Goal: Task Accomplishment & Management: Manage account settings

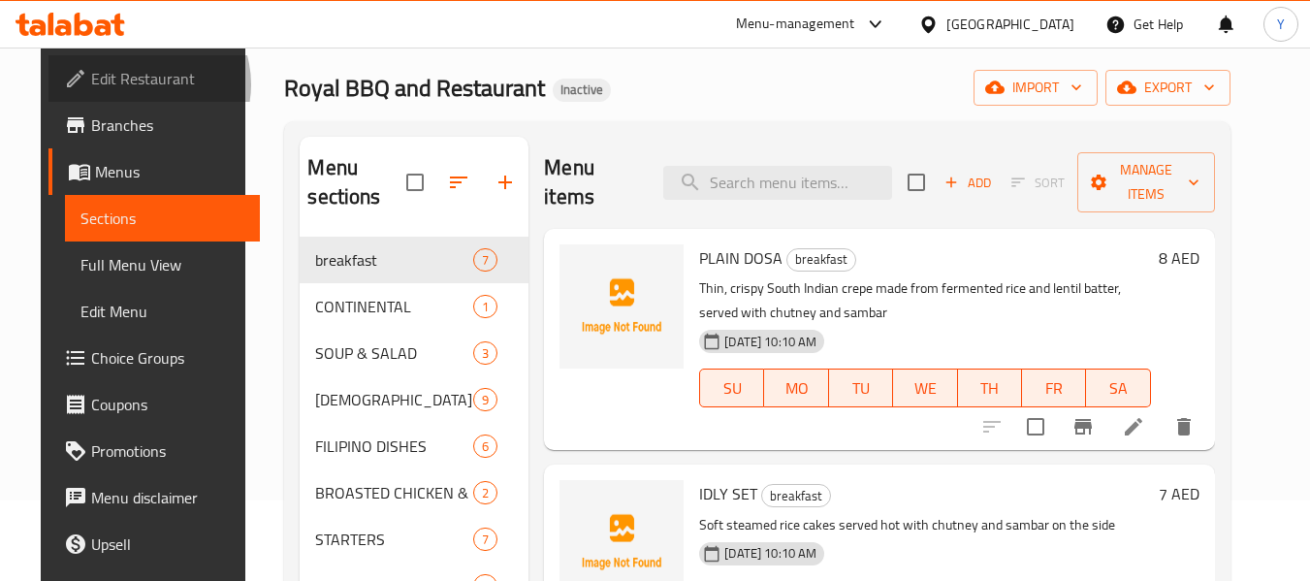
click at [101, 84] on span "Edit Restaurant" at bounding box center [167, 78] width 153 height 23
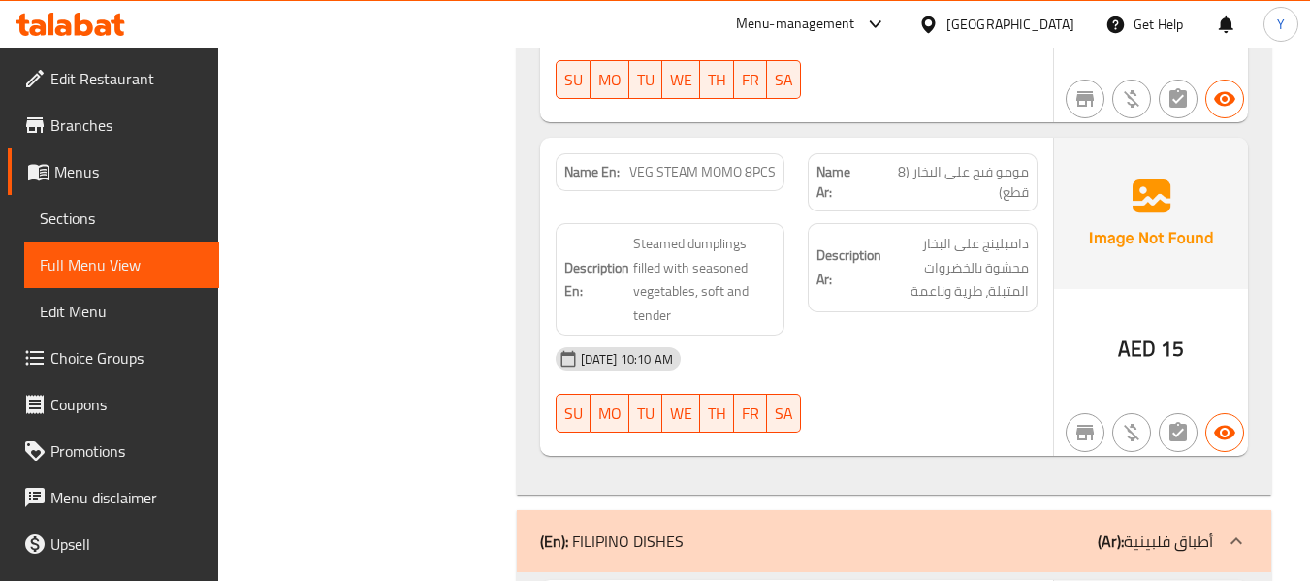
scroll to position [5046, 0]
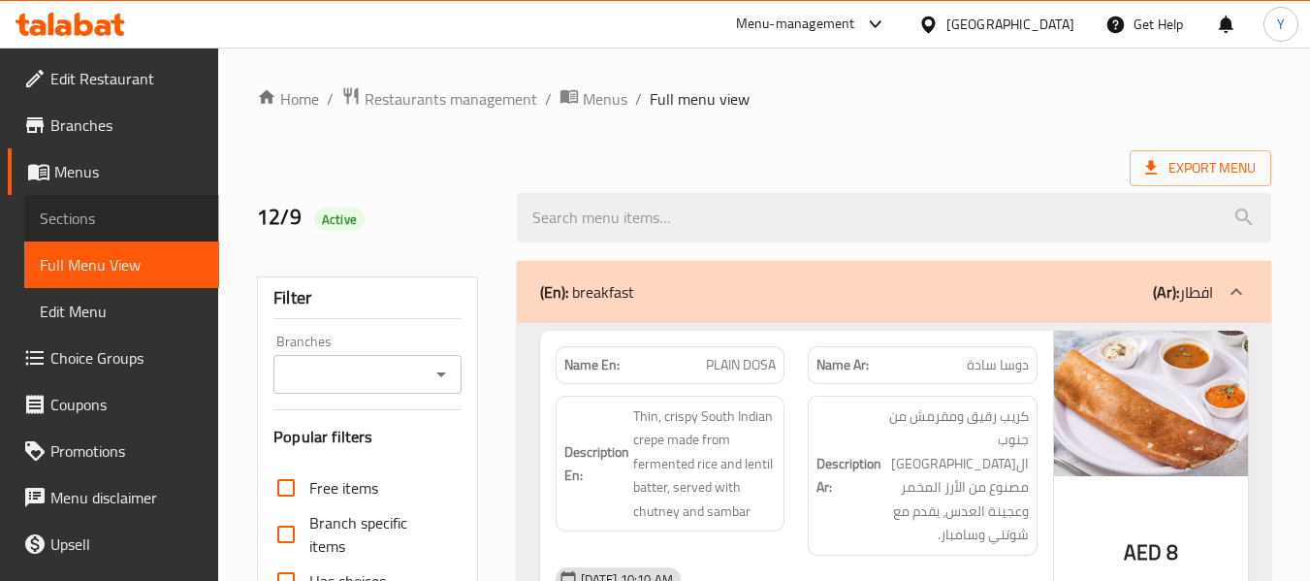
click at [123, 217] on span "Sections" at bounding box center [122, 218] width 164 height 23
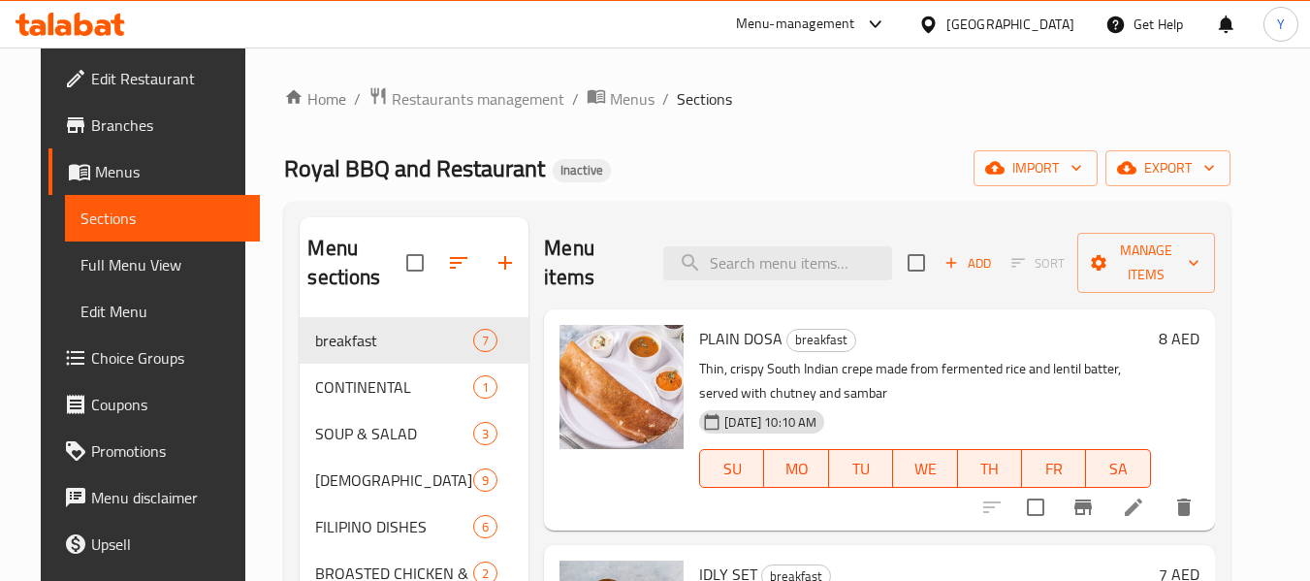
scroll to position [221, 0]
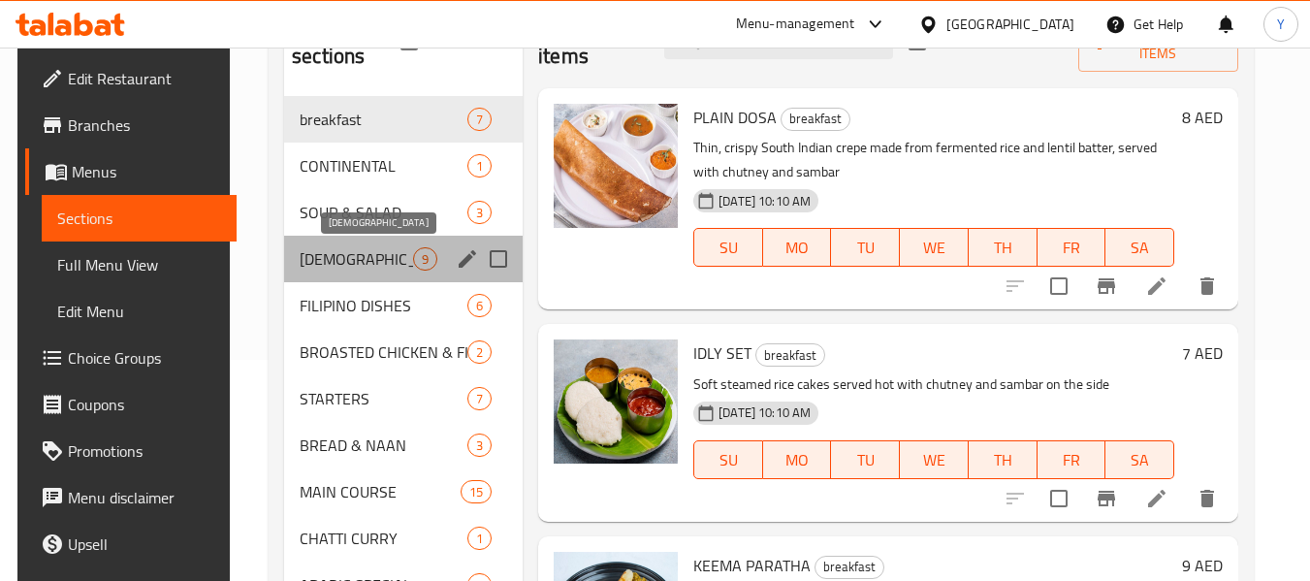
click at [355, 261] on span "CHINESE" at bounding box center [356, 258] width 113 height 23
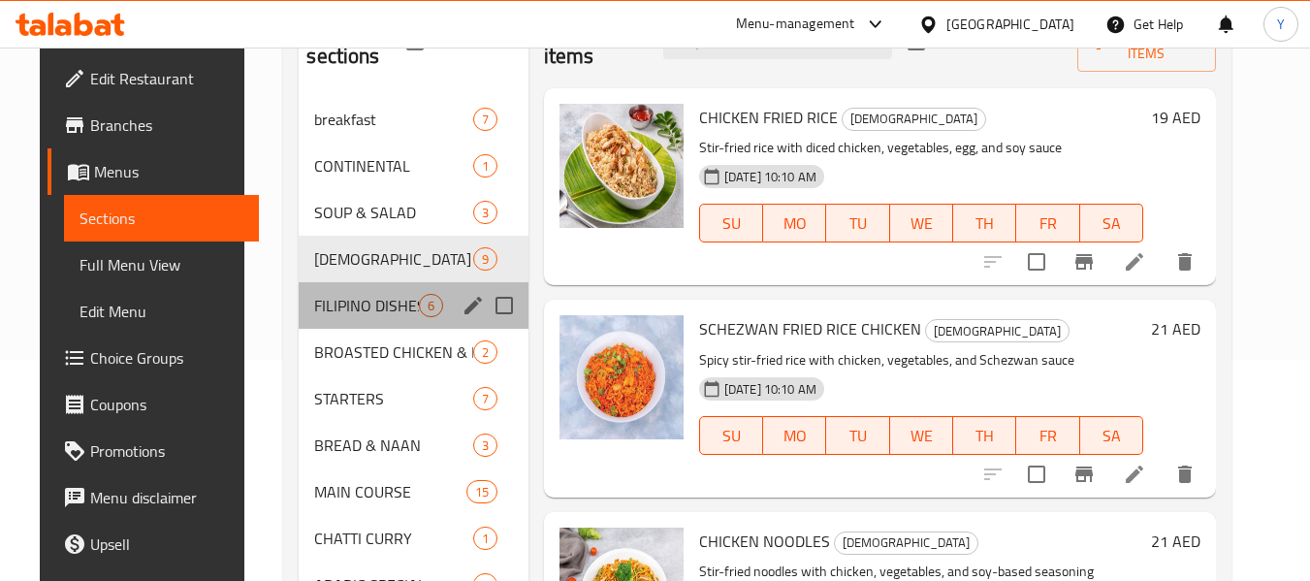
click at [347, 321] on div "FILIPINO DISHES 6" at bounding box center [413, 305] width 229 height 47
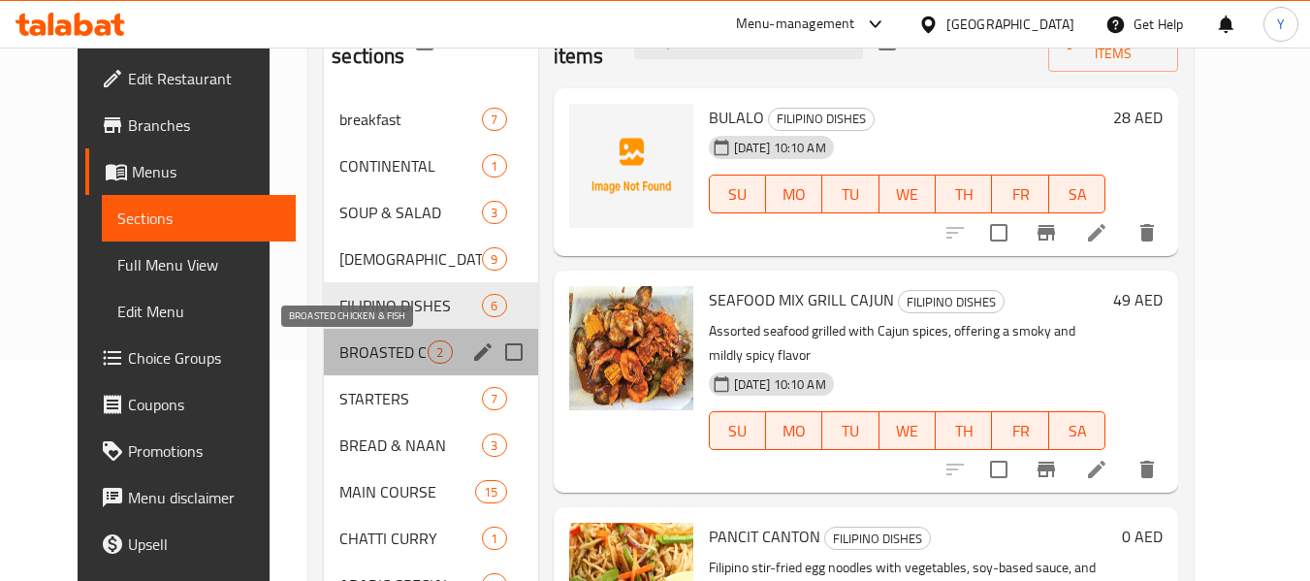
click at [346, 344] on span "BROASTED CHICKEN & FISH" at bounding box center [383, 351] width 88 height 23
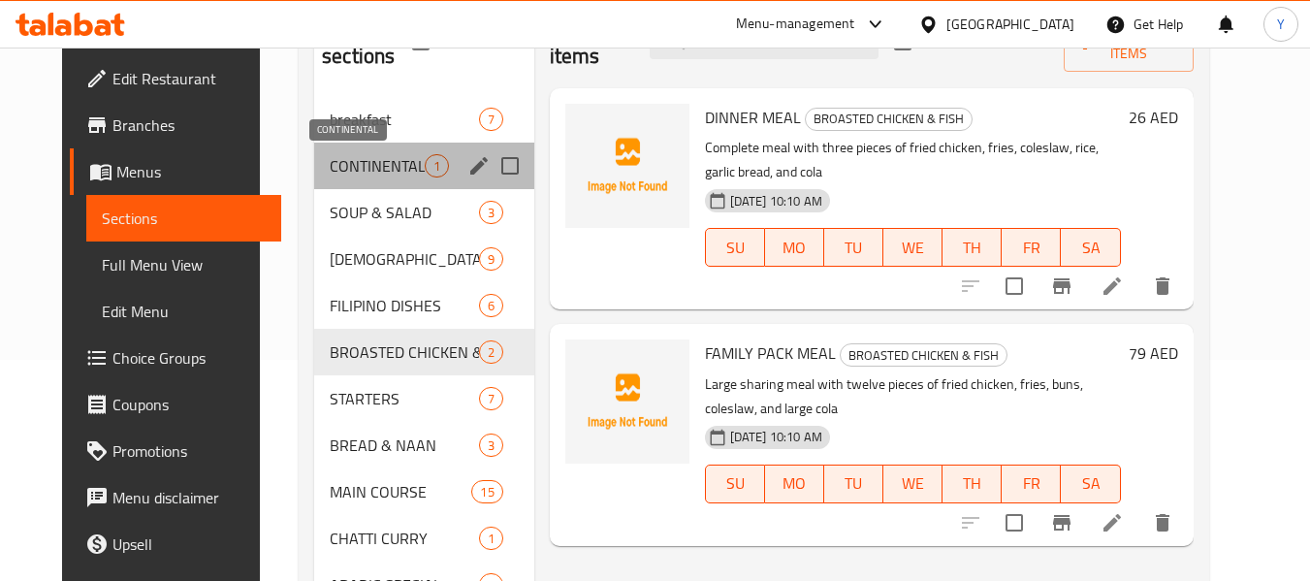
click at [345, 165] on span "CONTINENTAL" at bounding box center [377, 165] width 94 height 23
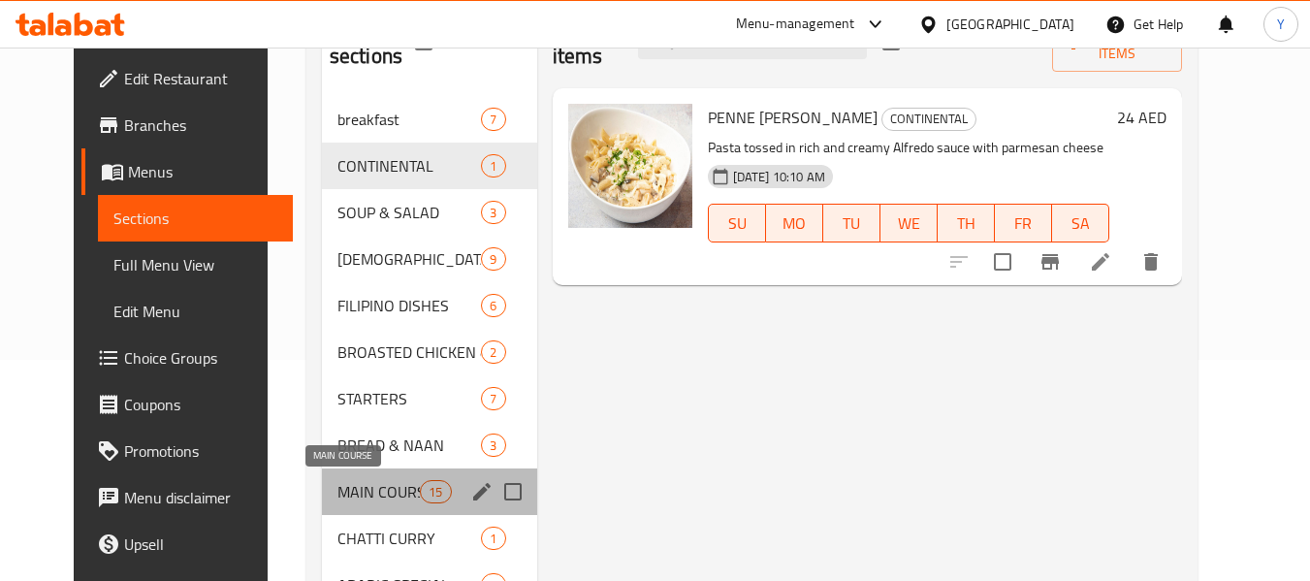
click at [337, 496] on span "MAIN COURSE" at bounding box center [378, 491] width 82 height 23
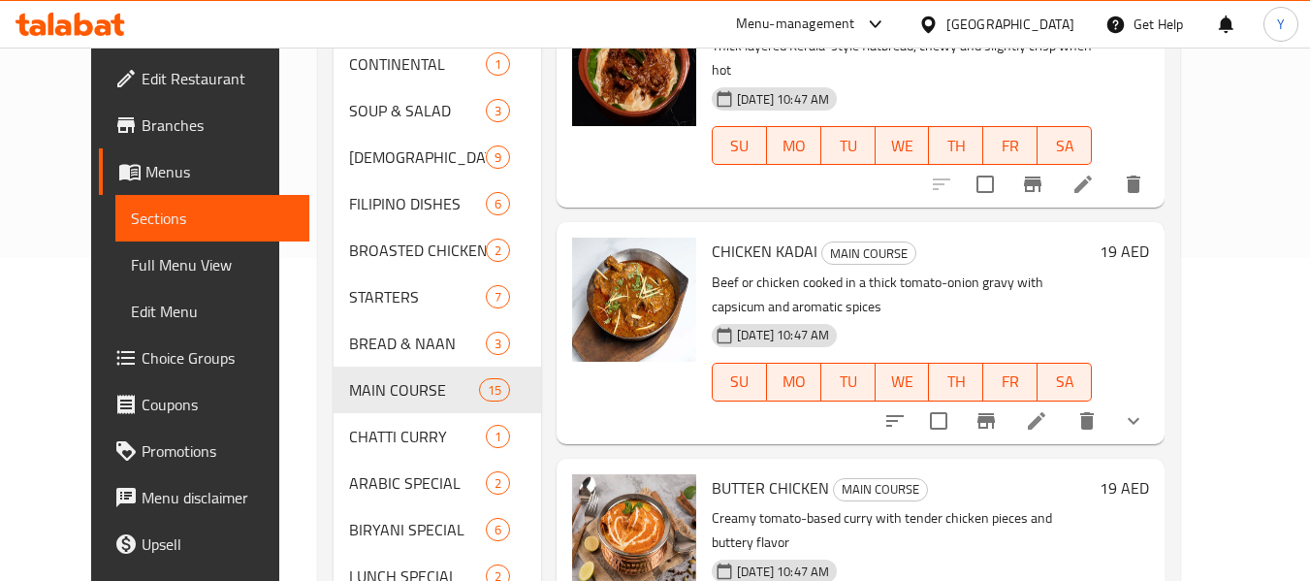
scroll to position [26, 0]
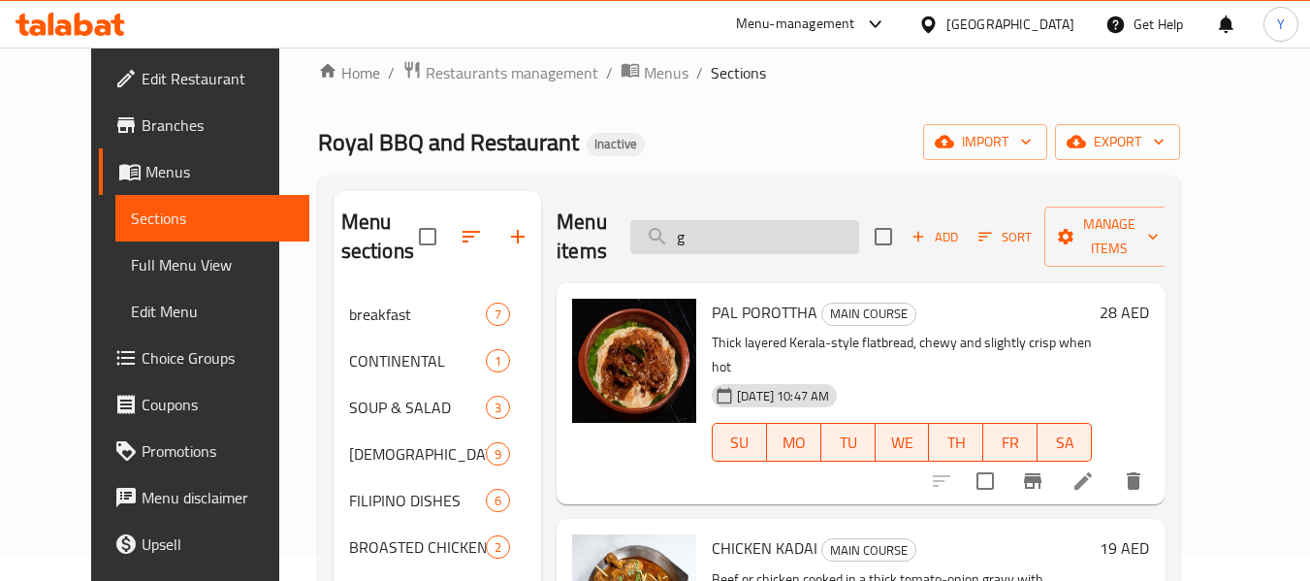
click at [789, 229] on input "g" at bounding box center [744, 237] width 229 height 34
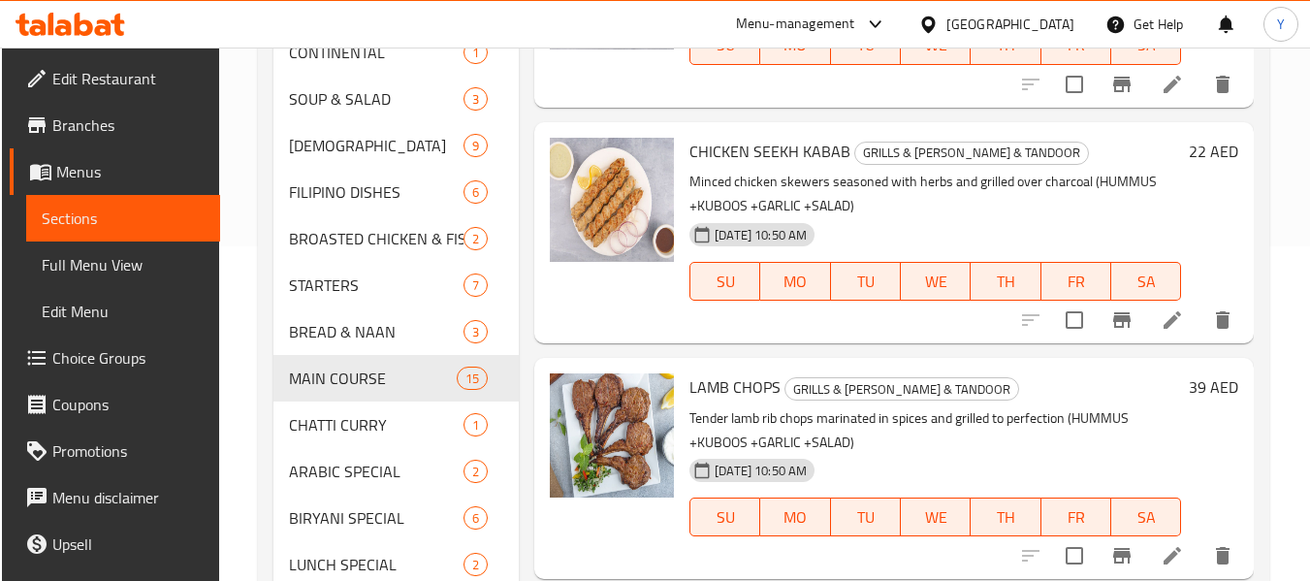
scroll to position [434, 0]
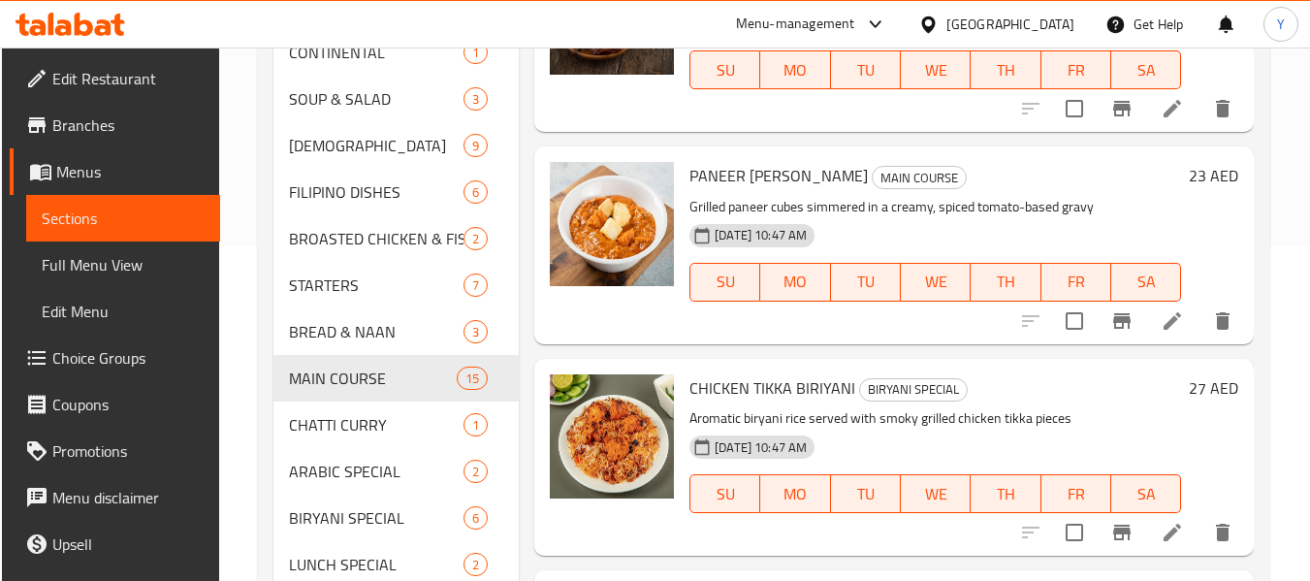
type input "gril"
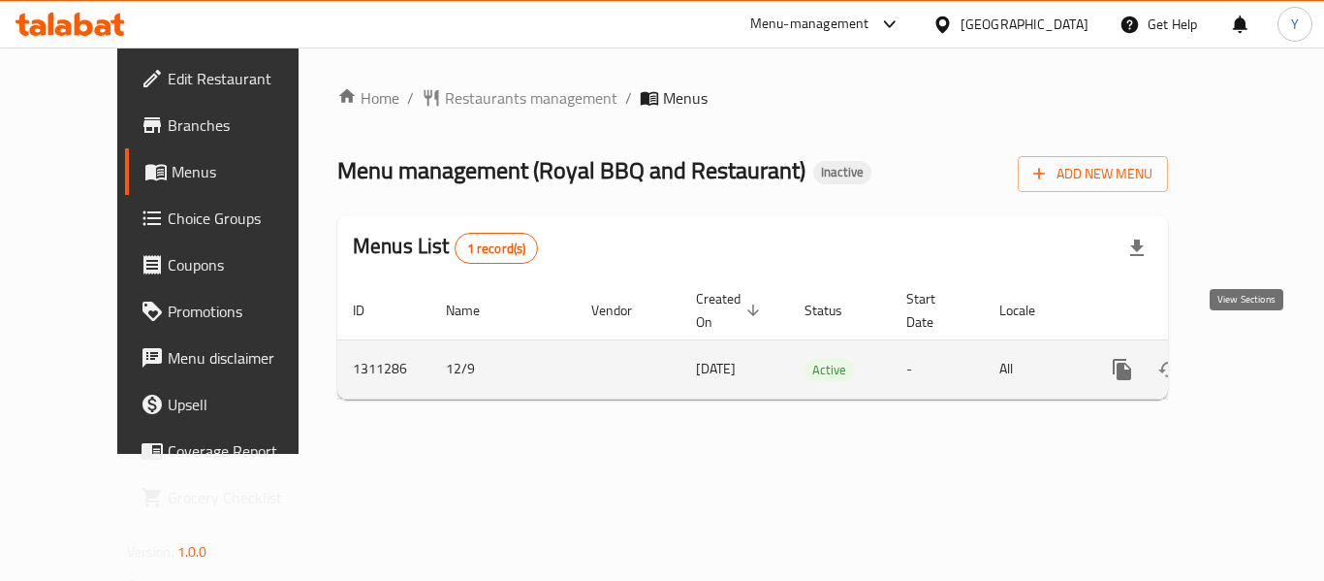
click at [1251, 358] on icon "enhanced table" at bounding box center [1262, 369] width 23 height 23
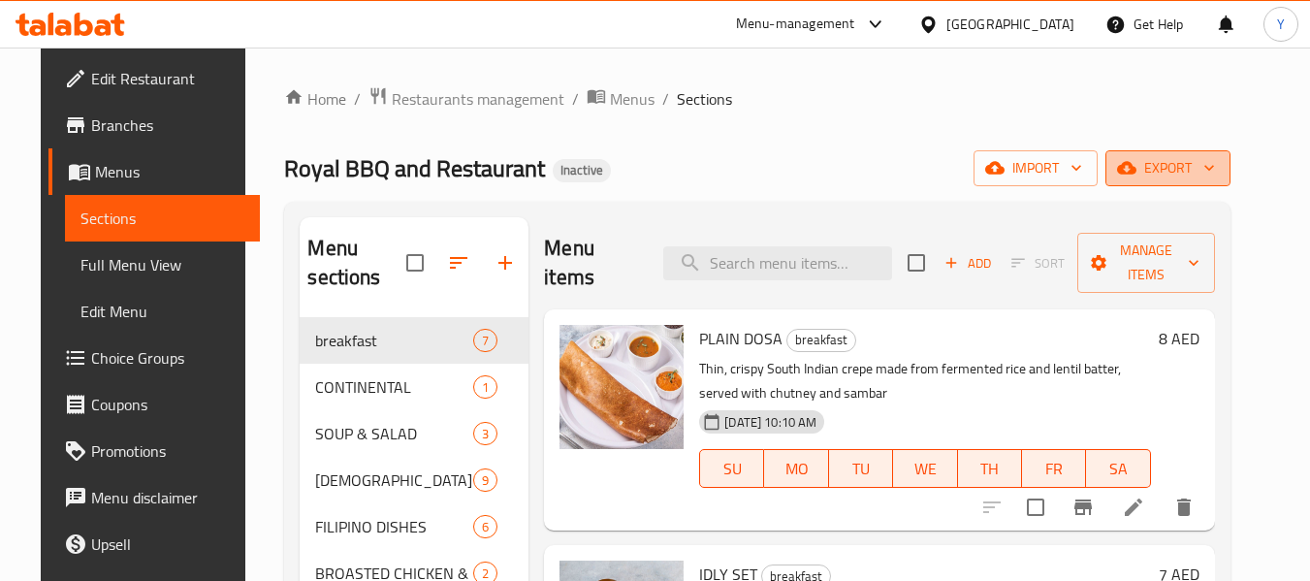
click at [1215, 173] on span "export" at bounding box center [1168, 168] width 94 height 24
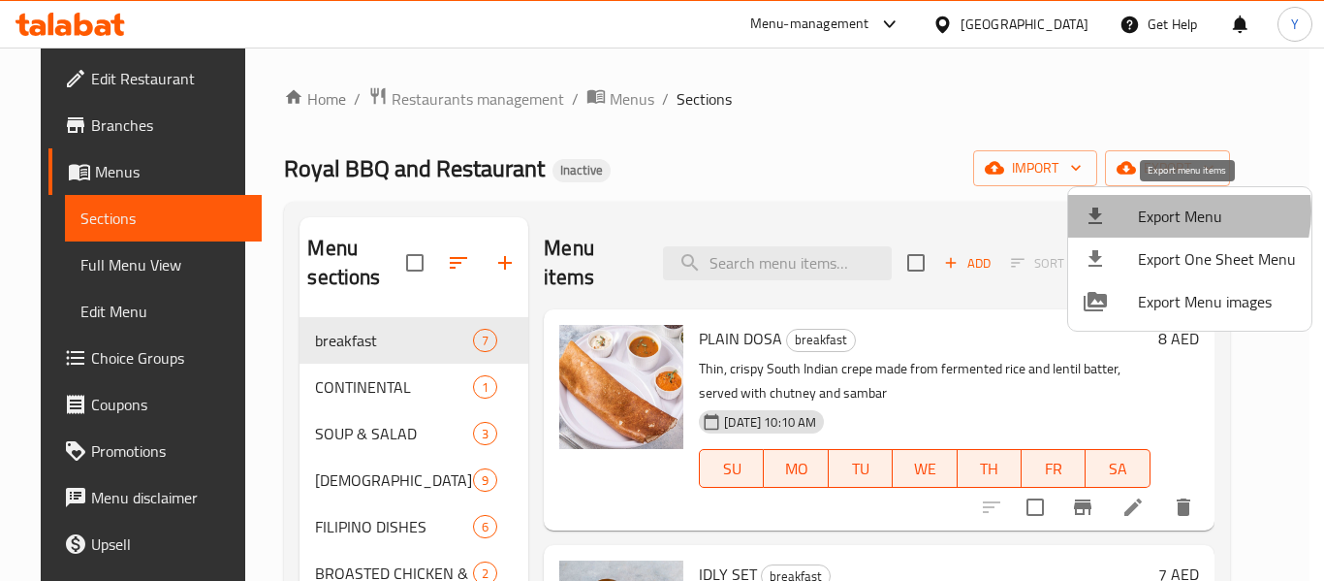
click at [1185, 211] on span "Export Menu" at bounding box center [1217, 216] width 158 height 23
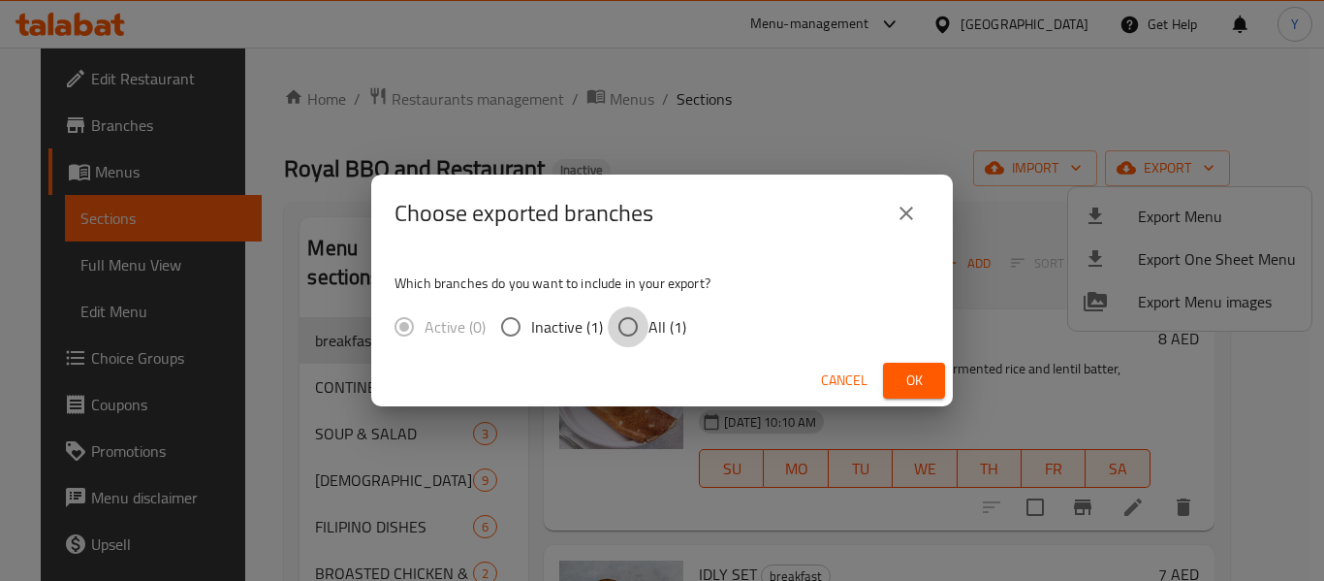
click at [632, 328] on input "All (1)" at bounding box center [628, 326] width 41 height 41
radio input "true"
click at [938, 372] on button "Ok" at bounding box center [914, 381] width 62 height 36
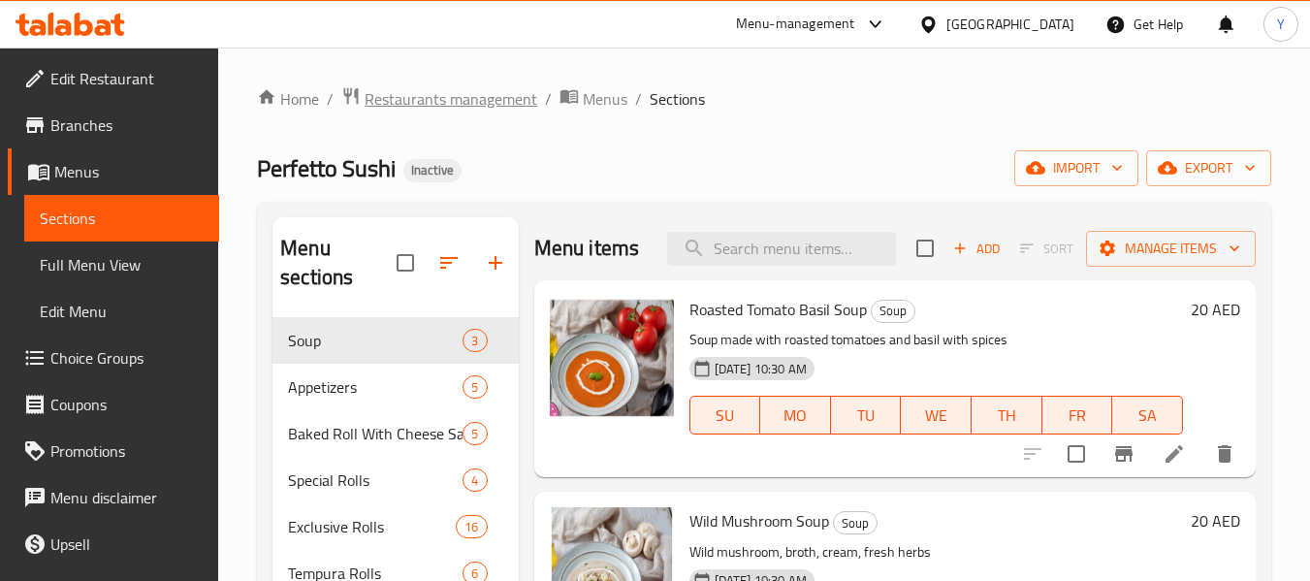
click at [425, 96] on span "Restaurants management" at bounding box center [451, 98] width 173 height 23
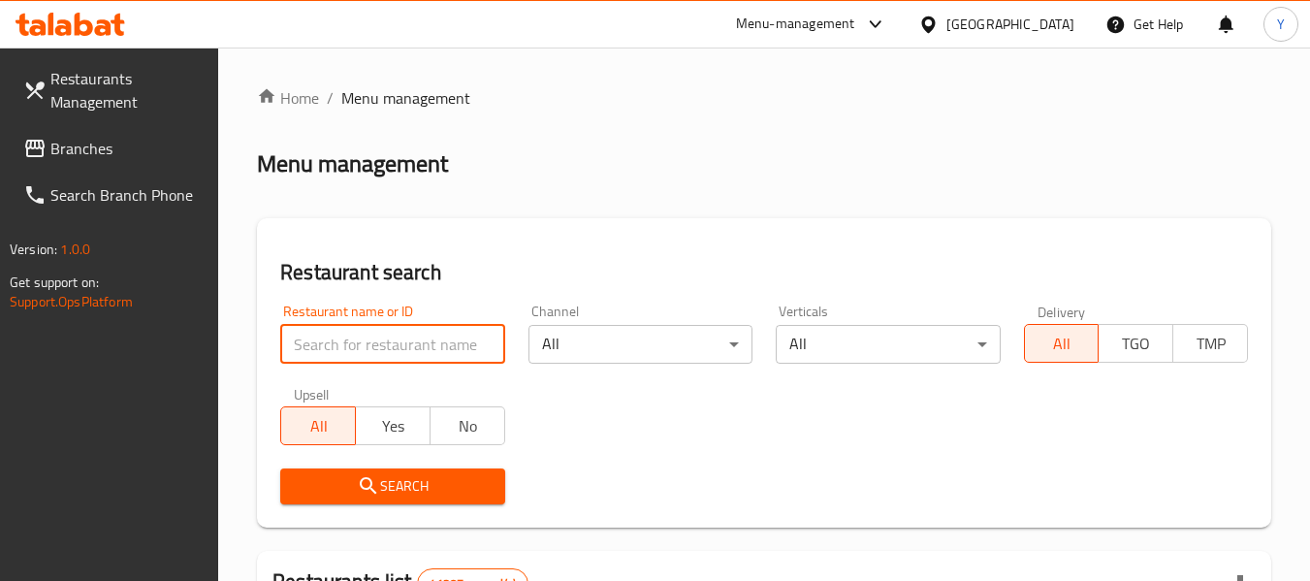
click at [332, 345] on input "search" at bounding box center [392, 344] width 224 height 39
paste input "The BVK Biryani"
type input "The BVK Biryani"
click button "Search" at bounding box center [392, 486] width 224 height 36
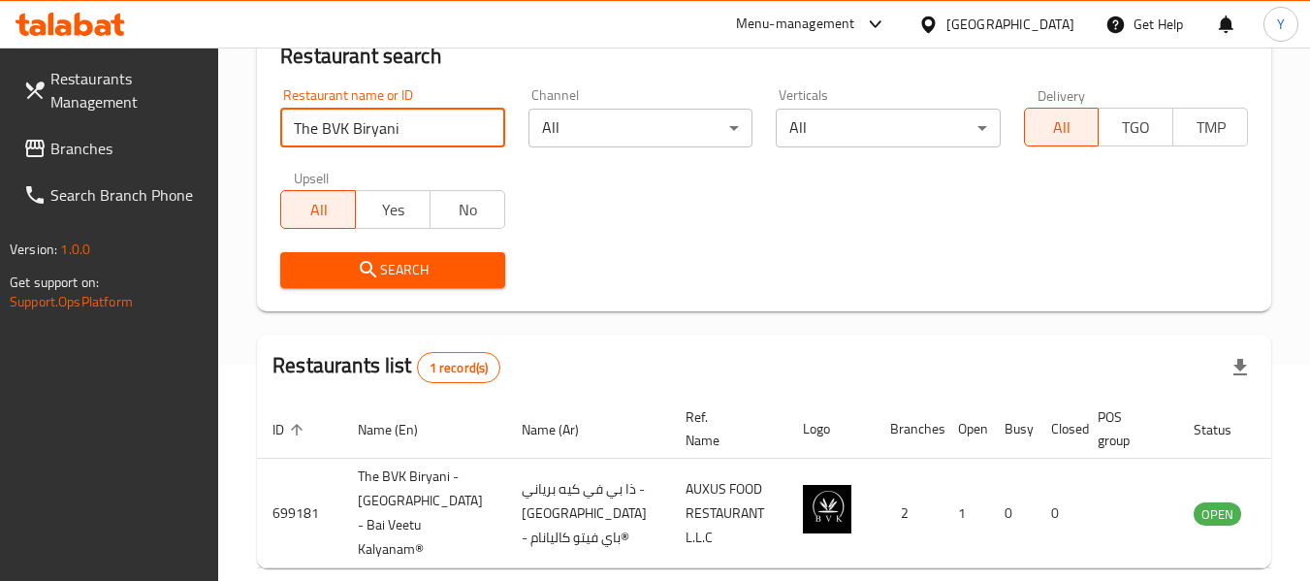
scroll to position [333, 0]
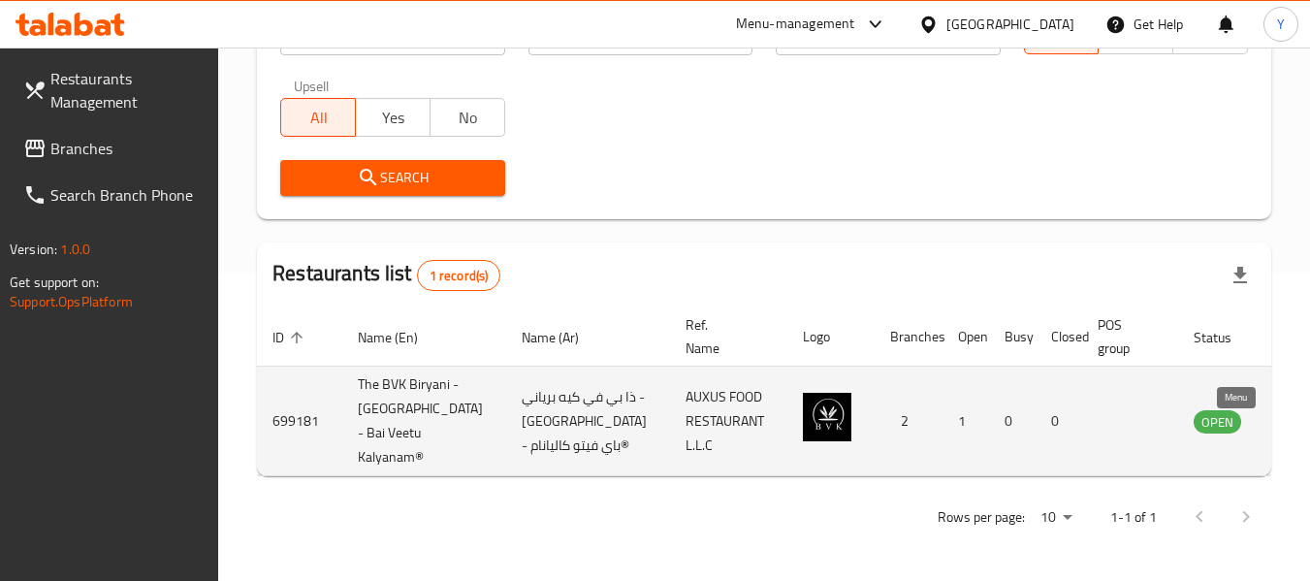
click at [1296, 414] on icon "enhanced table" at bounding box center [1306, 422] width 21 height 16
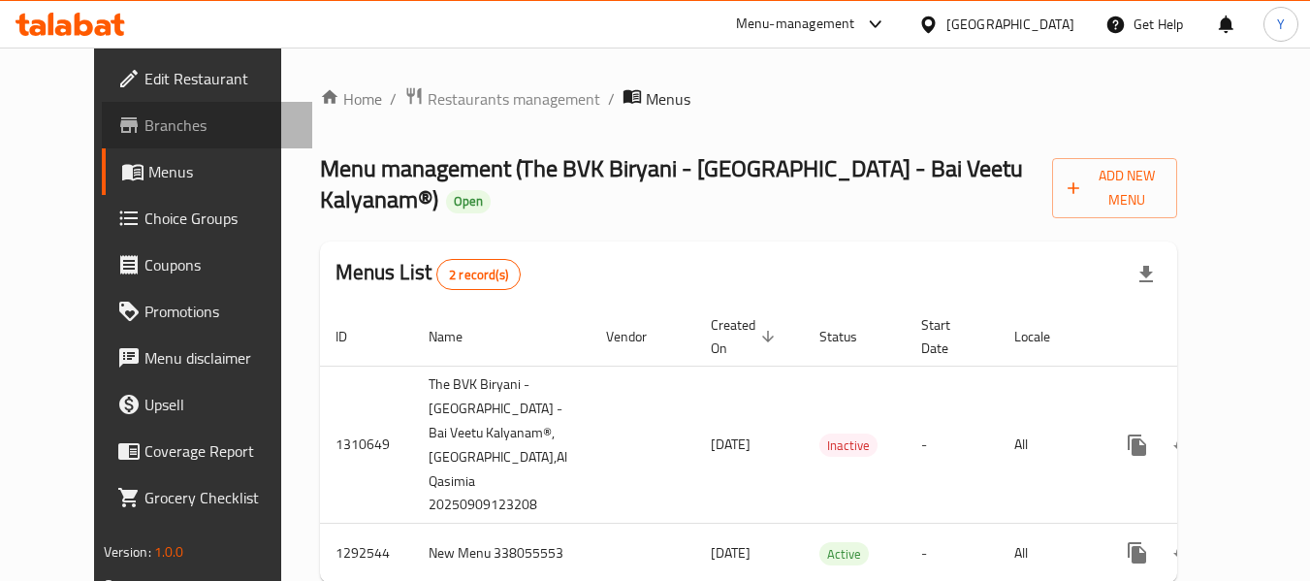
click at [102, 110] on link "Branches" at bounding box center [207, 125] width 211 height 47
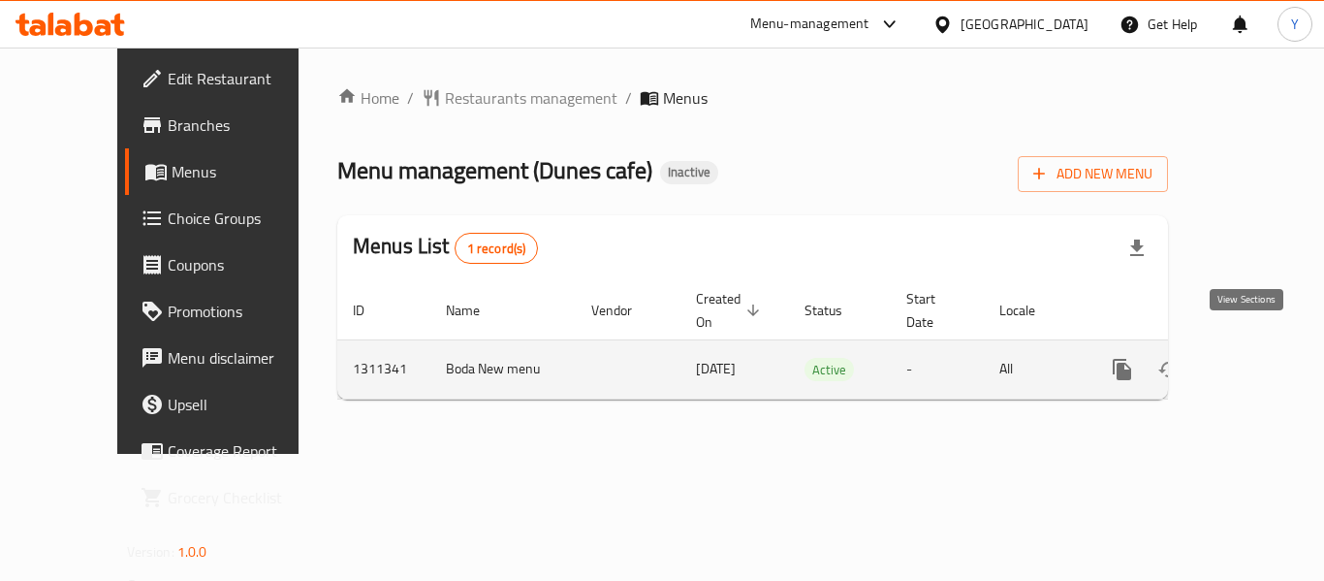
click at [1254, 361] on icon "enhanced table" at bounding box center [1262, 369] width 17 height 17
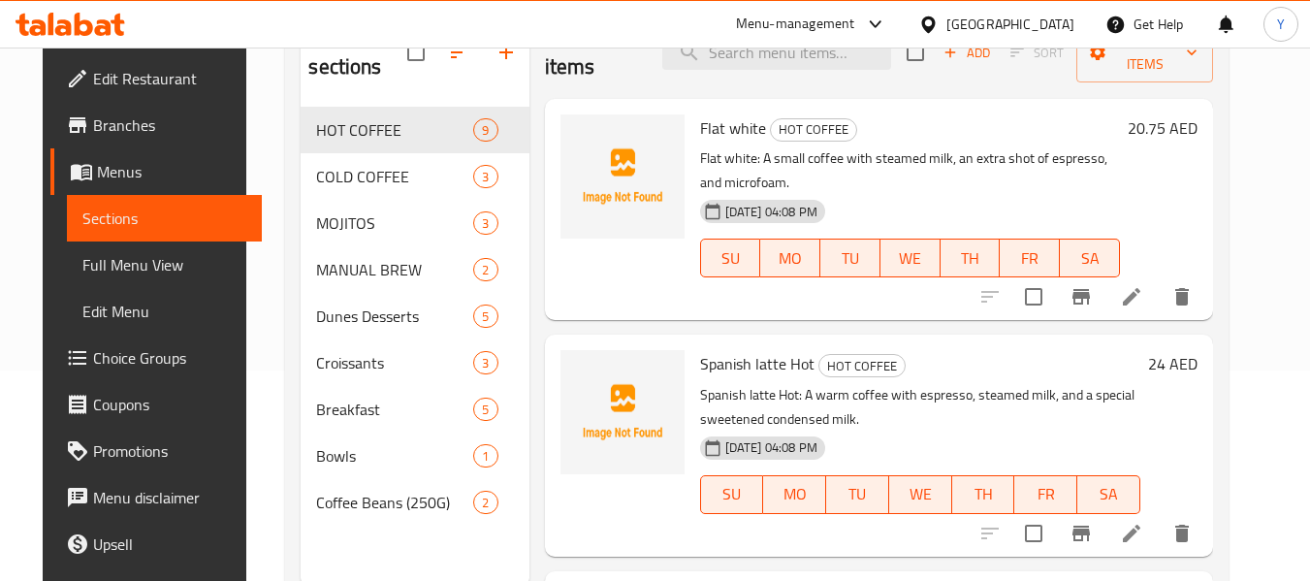
scroll to position [221, 0]
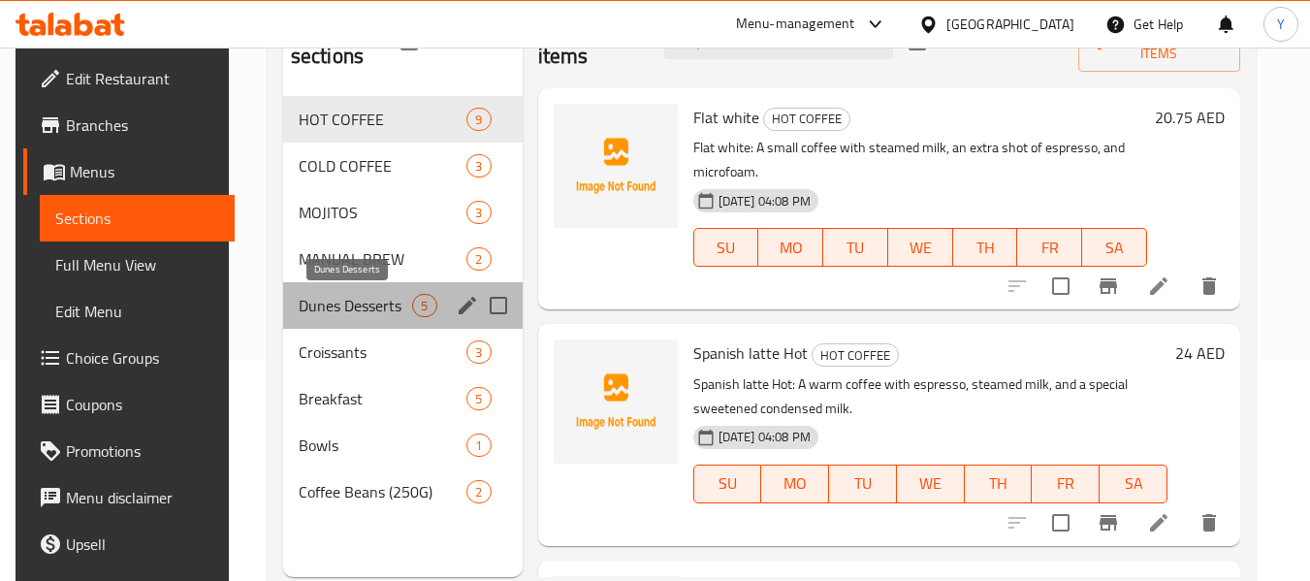
click at [358, 304] on span "Dunes Desserts" at bounding box center [356, 305] width 114 height 23
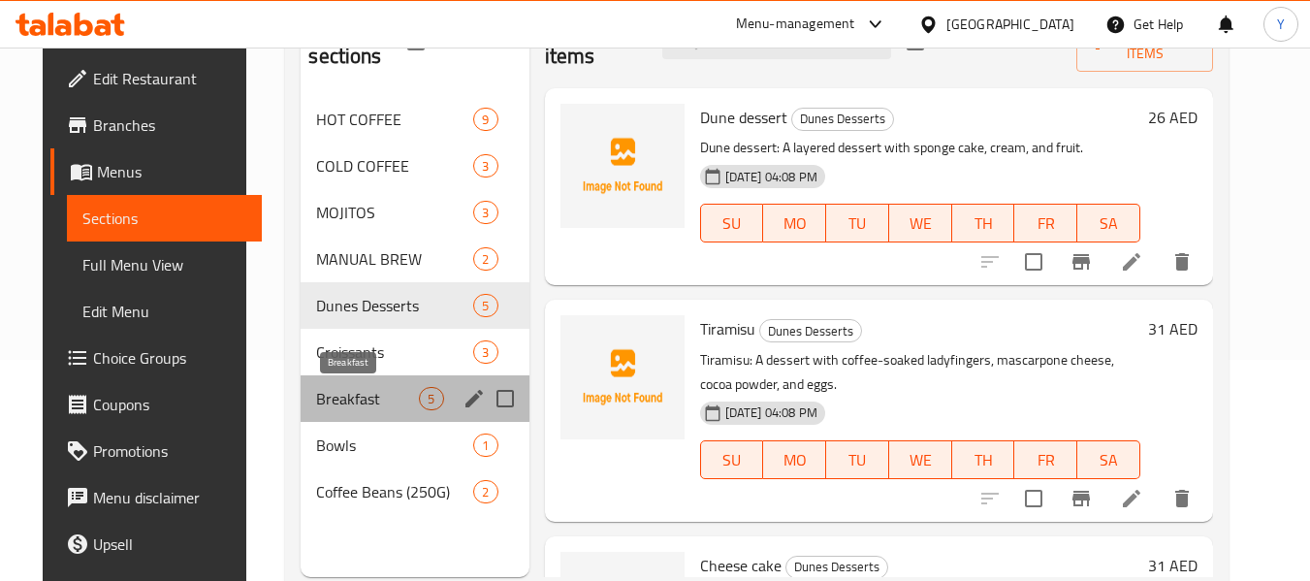
click at [360, 400] on span "Breakfast" at bounding box center [367, 398] width 103 height 23
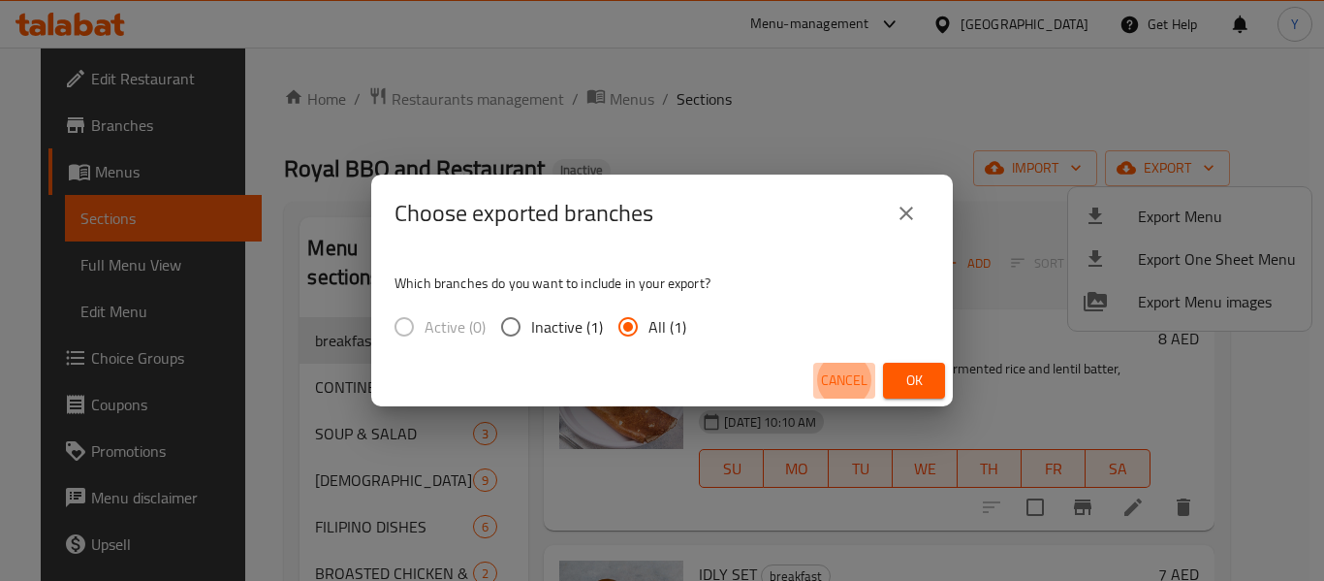
click at [852, 389] on span "Cancel" at bounding box center [844, 380] width 47 height 24
